Goal: Transaction & Acquisition: Purchase product/service

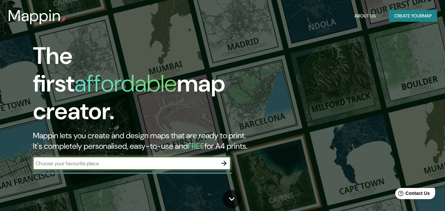
click at [120, 160] on input "text" at bounding box center [125, 164] width 184 height 8
type input "chancay lima [GEOGRAPHIC_DATA]"
click at [222, 159] on icon "button" at bounding box center [224, 163] width 8 height 8
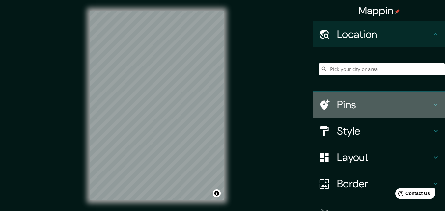
click at [432, 102] on icon at bounding box center [436, 105] width 8 height 8
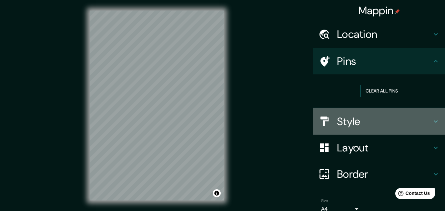
click at [432, 120] on icon at bounding box center [436, 122] width 8 height 8
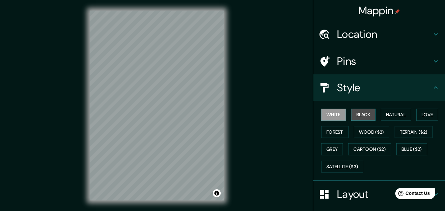
click at [364, 116] on button "Black" at bounding box center [363, 115] width 25 height 12
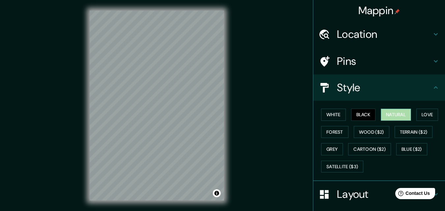
click at [396, 114] on button "Natural" at bounding box center [396, 115] width 30 height 12
click at [436, 114] on button "Love" at bounding box center [427, 115] width 22 height 12
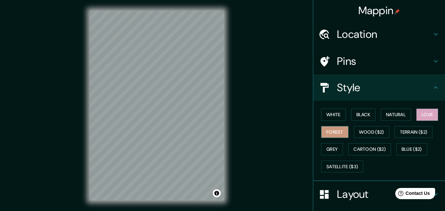
click at [328, 135] on button "Forest" at bounding box center [334, 132] width 27 height 12
click at [362, 132] on button "Wood ($2)" at bounding box center [372, 132] width 36 height 12
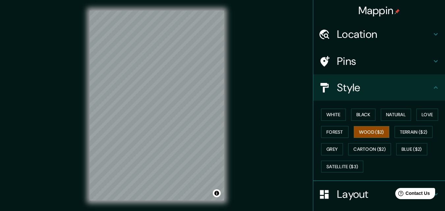
click at [351, 35] on h4 "Location" at bounding box center [384, 34] width 95 height 13
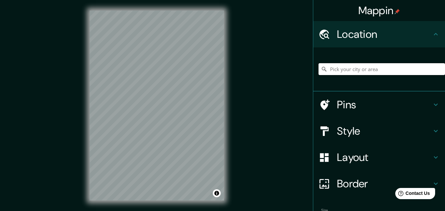
click at [363, 70] on input "Pick your city or area" at bounding box center [382, 69] width 126 height 12
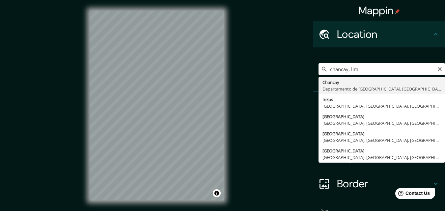
type input "[GEOGRAPHIC_DATA], [GEOGRAPHIC_DATA], [GEOGRAPHIC_DATA]"
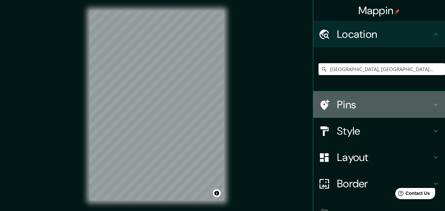
click at [367, 106] on h4 "Pins" at bounding box center [384, 104] width 95 height 13
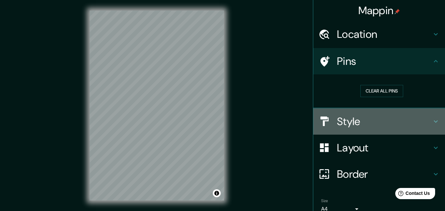
click at [371, 124] on h4 "Style" at bounding box center [384, 121] width 95 height 13
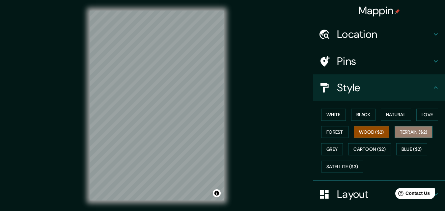
click at [408, 131] on button "Terrain ($2)" at bounding box center [414, 132] width 38 height 12
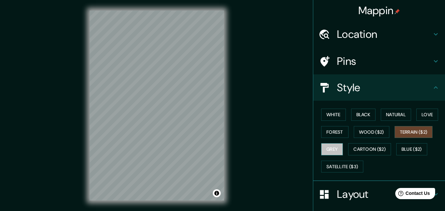
click at [329, 147] on button "Grey" at bounding box center [332, 149] width 22 height 12
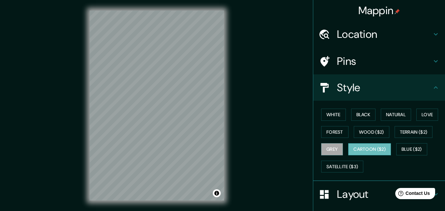
click at [370, 153] on button "Cartoon ($2)" at bounding box center [369, 149] width 43 height 12
click at [410, 145] on button "Blue ($2)" at bounding box center [411, 149] width 31 height 12
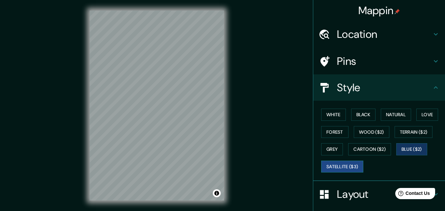
click at [339, 164] on button "Satellite ($3)" at bounding box center [342, 167] width 42 height 12
click at [414, 148] on button "Blue ($2)" at bounding box center [411, 149] width 31 height 12
click at [321, 116] on button "White" at bounding box center [333, 115] width 25 height 12
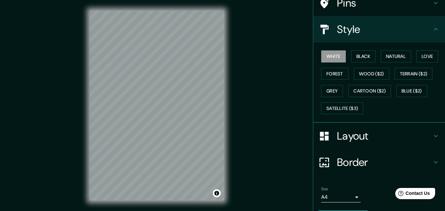
scroll to position [64, 0]
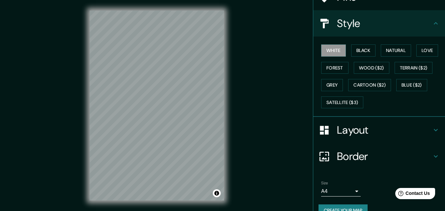
click at [432, 126] on icon at bounding box center [436, 130] width 8 height 8
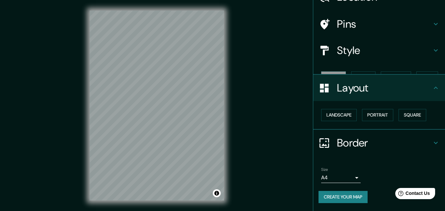
scroll to position [26, 0]
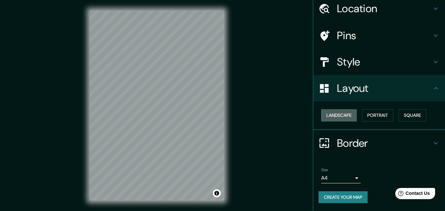
click at [330, 115] on button "Landscape" at bounding box center [339, 115] width 36 height 12
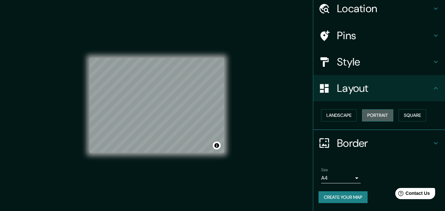
click at [377, 114] on button "Portrait" at bounding box center [377, 115] width 31 height 12
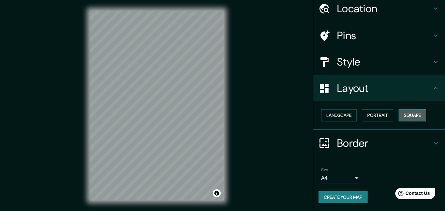
click at [416, 116] on button "Square" at bounding box center [413, 115] width 28 height 12
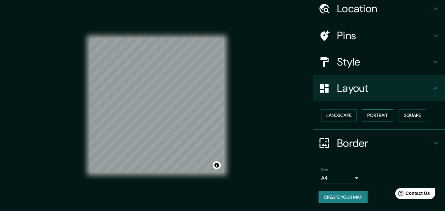
click at [385, 117] on button "Portrait" at bounding box center [377, 115] width 31 height 12
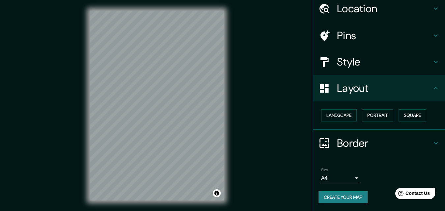
click at [432, 146] on icon at bounding box center [436, 143] width 8 height 8
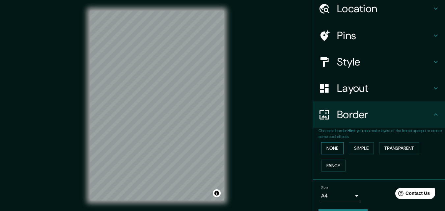
click at [336, 147] on button "None" at bounding box center [332, 148] width 22 height 12
click at [364, 147] on button "Simple" at bounding box center [361, 148] width 25 height 12
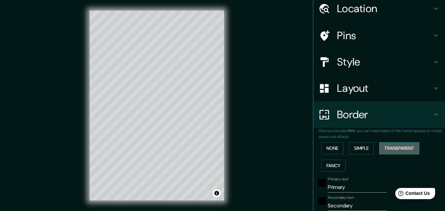
click at [396, 147] on button "Transparent" at bounding box center [399, 148] width 40 height 12
click at [325, 166] on button "Fancy" at bounding box center [333, 166] width 24 height 12
click at [330, 151] on button "None" at bounding box center [332, 148] width 22 height 12
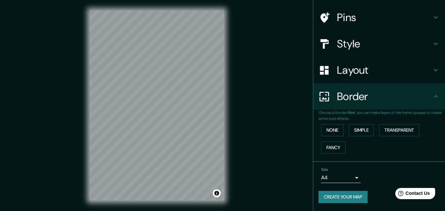
scroll to position [11, 0]
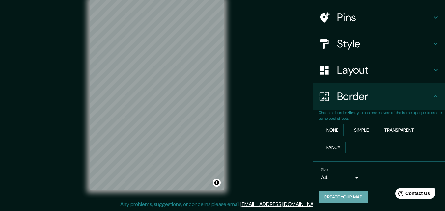
click at [343, 198] on button "Create your map" at bounding box center [343, 197] width 49 height 12
click at [347, 196] on button "Create your map" at bounding box center [343, 197] width 49 height 12
click at [347, 196] on div "Create your map" at bounding box center [379, 197] width 121 height 12
click at [335, 197] on div "Create your map" at bounding box center [379, 197] width 121 height 12
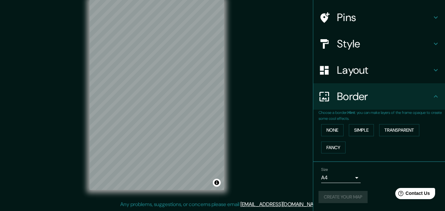
click at [335, 197] on div "Create your map" at bounding box center [379, 197] width 121 height 12
click at [348, 198] on button "Create your map" at bounding box center [343, 197] width 49 height 12
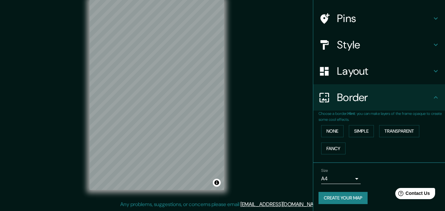
scroll to position [44, 0]
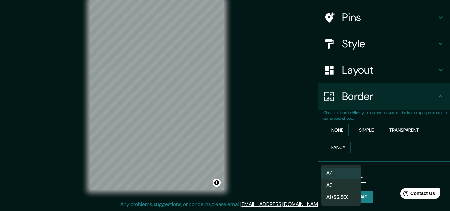
click at [351, 178] on body "Mappin Location Chancay, Departamento de Lima, Perú Pins Style Layout Border Ch…" at bounding box center [225, 94] width 450 height 211
click at [383, 178] on div at bounding box center [225, 105] width 450 height 211
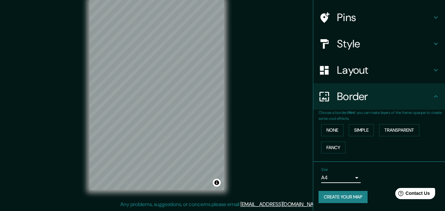
click at [412, 77] on div "Layout" at bounding box center [379, 70] width 132 height 26
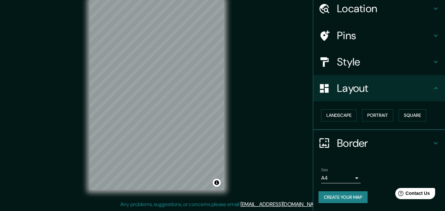
scroll to position [26, 0]
click at [422, 61] on h4 "Style" at bounding box center [384, 61] width 95 height 13
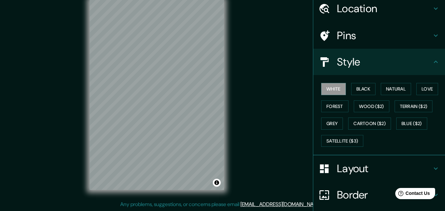
click at [432, 38] on icon at bounding box center [436, 36] width 8 height 8
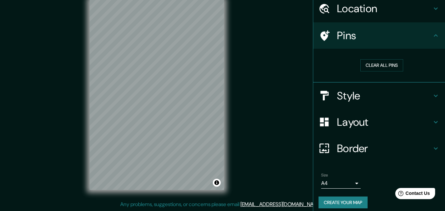
click at [432, 6] on icon at bounding box center [436, 9] width 8 height 8
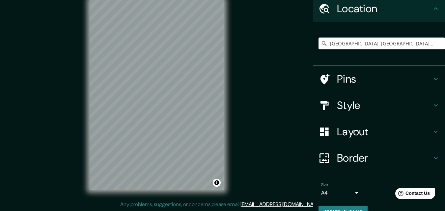
click at [432, 6] on icon at bounding box center [436, 9] width 8 height 8
click at [432, 9] on icon at bounding box center [436, 9] width 8 height 8
click at [433, 22] on div "[GEOGRAPHIC_DATA], [GEOGRAPHIC_DATA], [GEOGRAPHIC_DATA]" at bounding box center [379, 44] width 132 height 44
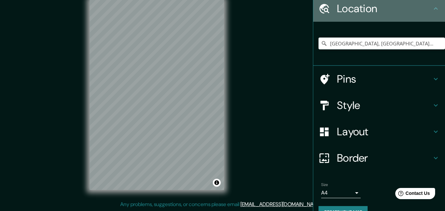
click at [432, 10] on icon at bounding box center [436, 9] width 8 height 8
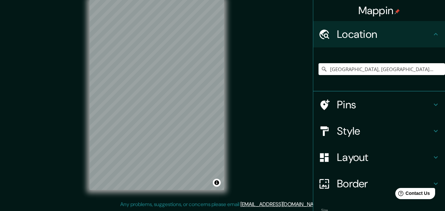
scroll to position [41, 0]
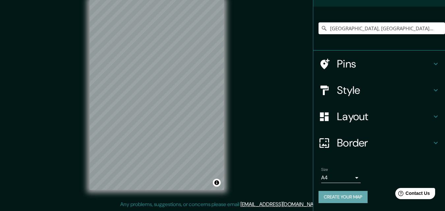
click at [354, 192] on button "Create your map" at bounding box center [343, 197] width 49 height 12
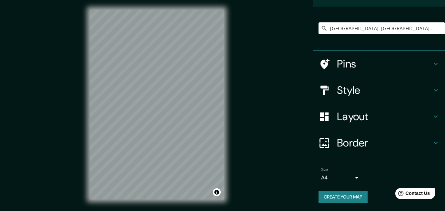
scroll to position [1, 0]
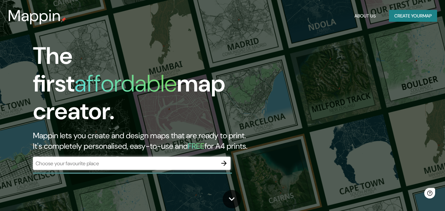
click at [102, 162] on div "​" at bounding box center [132, 163] width 198 height 13
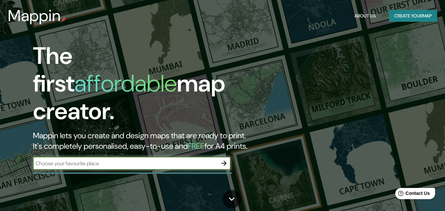
click at [122, 160] on input "text" at bounding box center [125, 164] width 184 height 8
type input "chancay lima [GEOGRAPHIC_DATA]"
drag, startPoint x: 91, startPoint y: 155, endPoint x: 23, endPoint y: 151, distance: 68.3
click at [23, 151] on div "The first affordable map creator. Mappin lets you create and design maps that a…" at bounding box center [144, 109] width 267 height 134
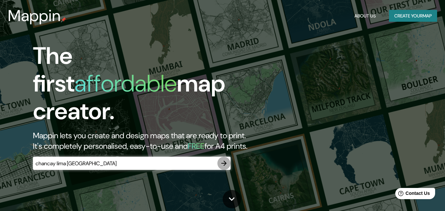
click at [225, 161] on icon "button" at bounding box center [223, 163] width 5 height 5
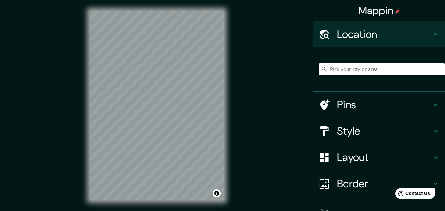
click at [351, 70] on input "Pick your city or area" at bounding box center [382, 69] width 126 height 12
paste input "chancay lima [GEOGRAPHIC_DATA]"
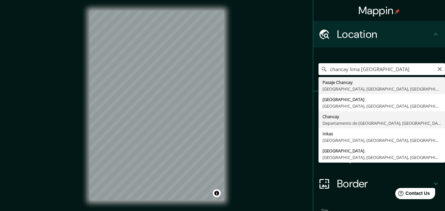
type input "[GEOGRAPHIC_DATA], [GEOGRAPHIC_DATA], [GEOGRAPHIC_DATA]"
